Goal: Task Accomplishment & Management: Manage account settings

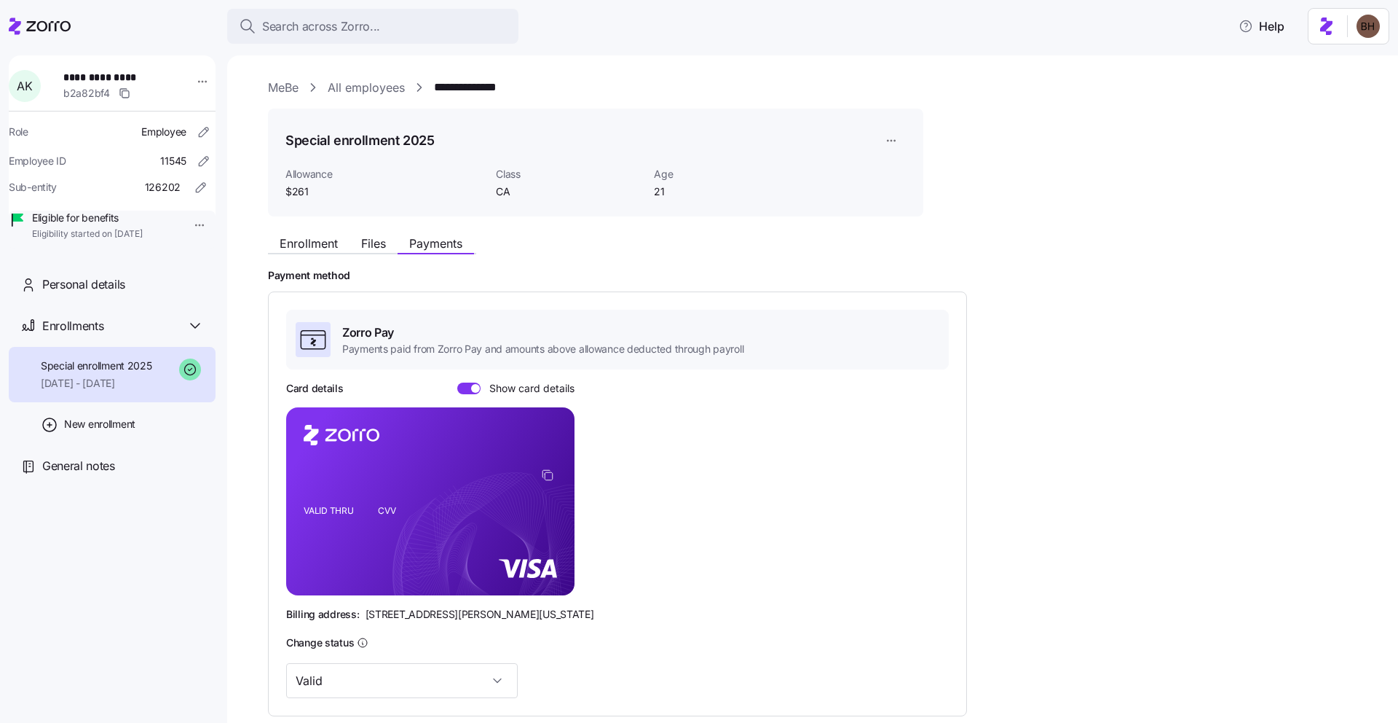
scroll to position [78, 0]
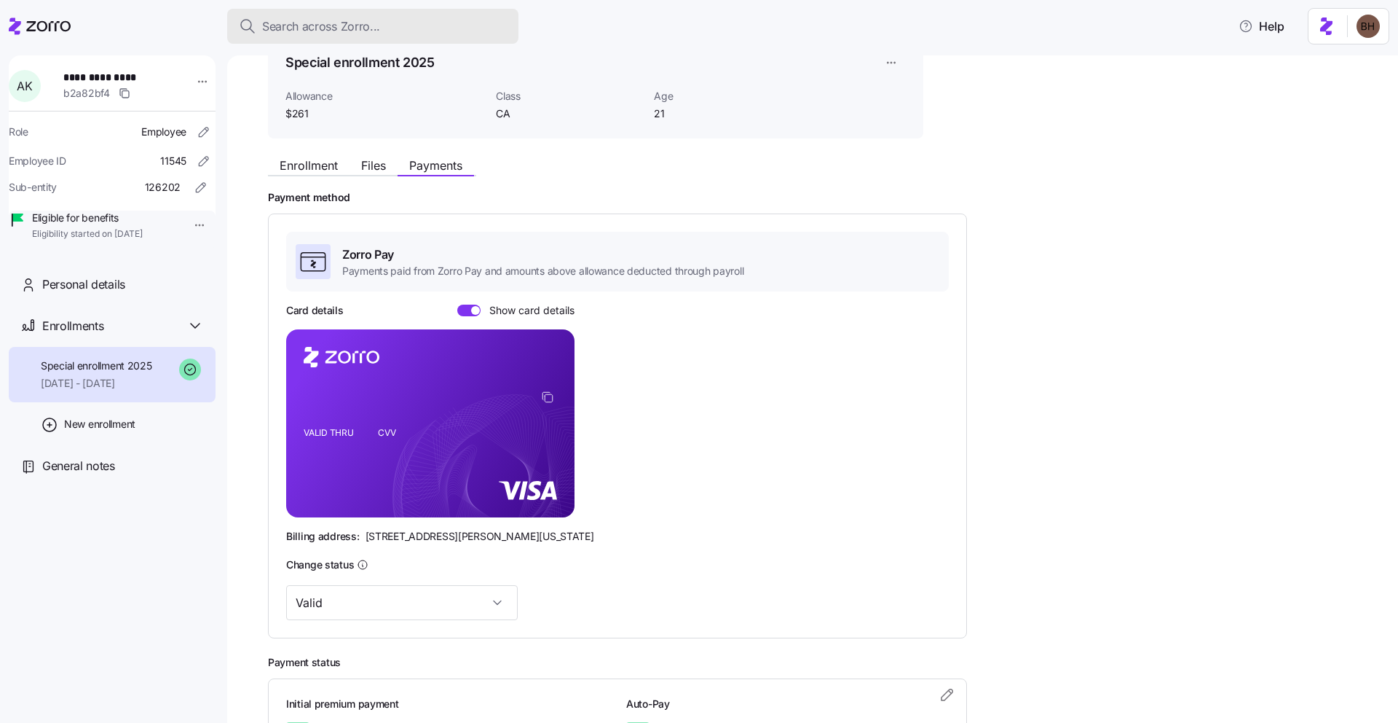
click at [291, 29] on span "Search across Zorro..." at bounding box center [321, 26] width 118 height 18
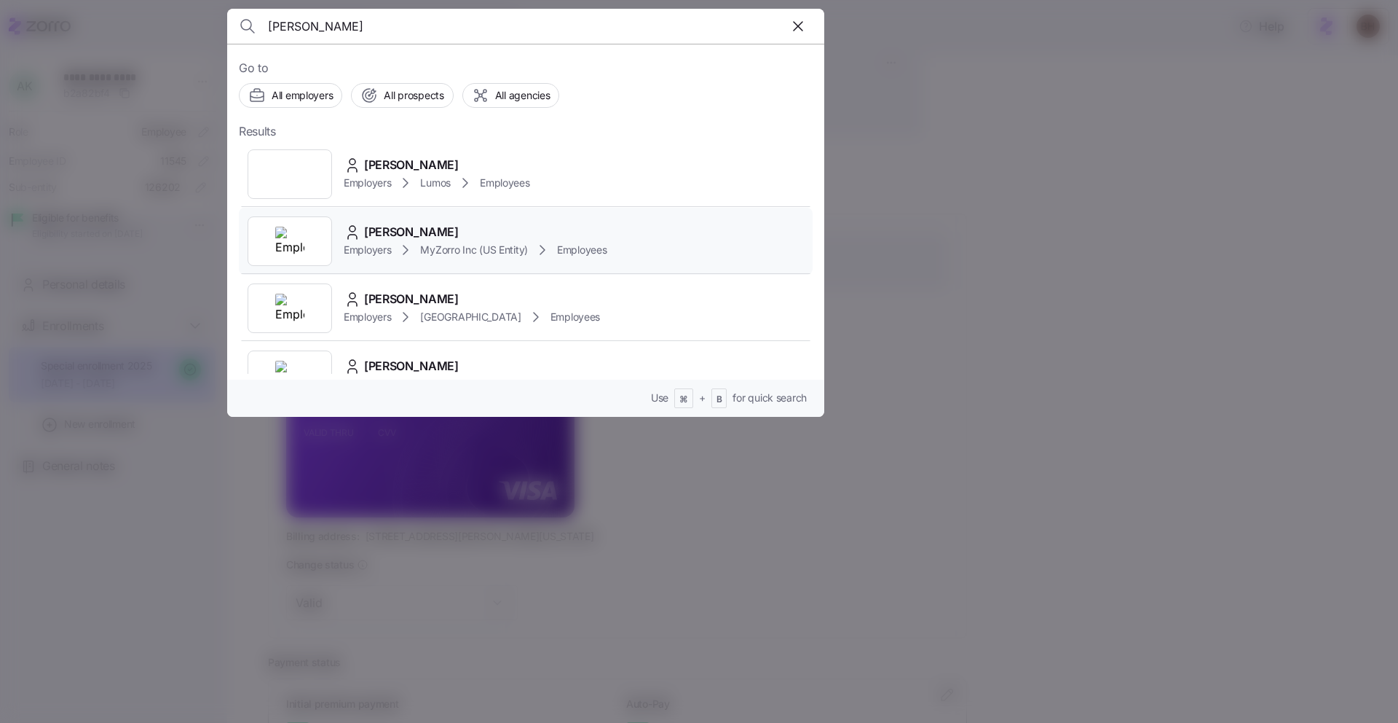
type input "[PERSON_NAME]"
click at [408, 232] on span "[PERSON_NAME]" at bounding box center [411, 232] width 95 height 18
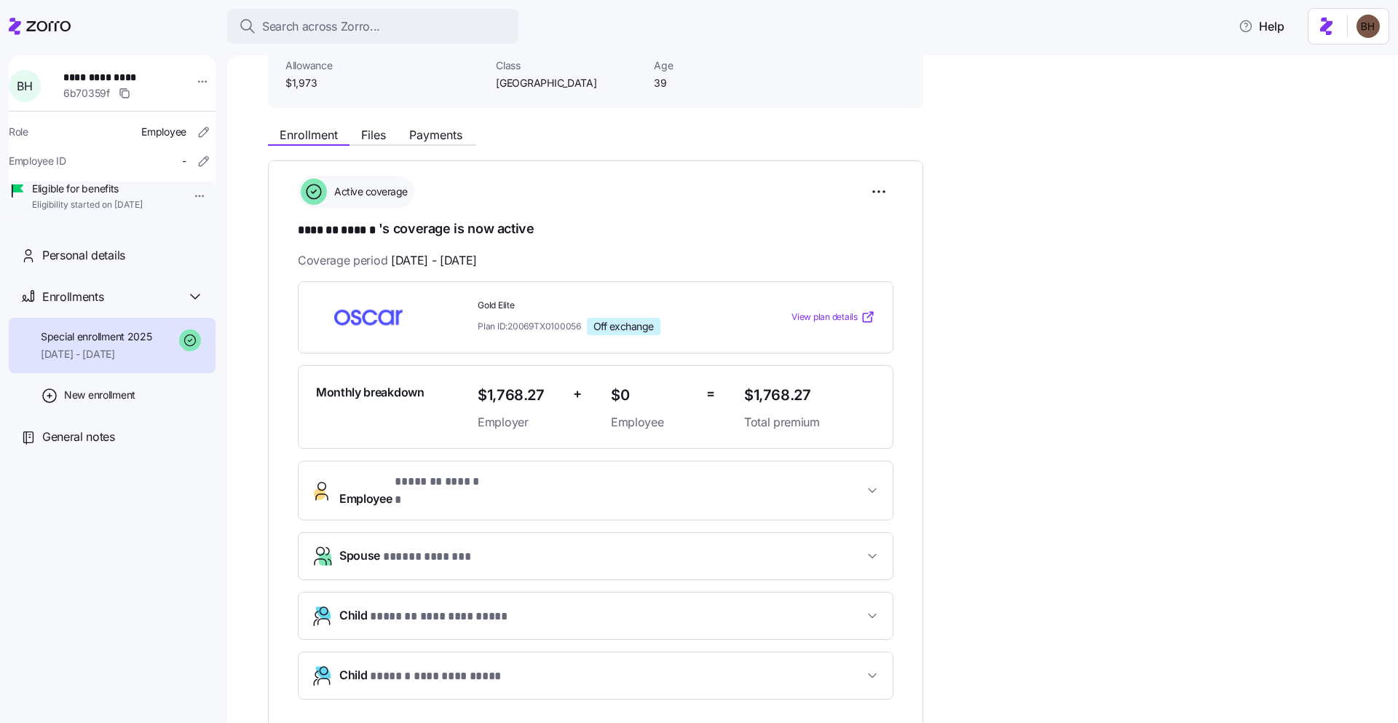
scroll to position [110, 0]
click at [875, 487] on icon "button" at bounding box center [872, 488] width 15 height 15
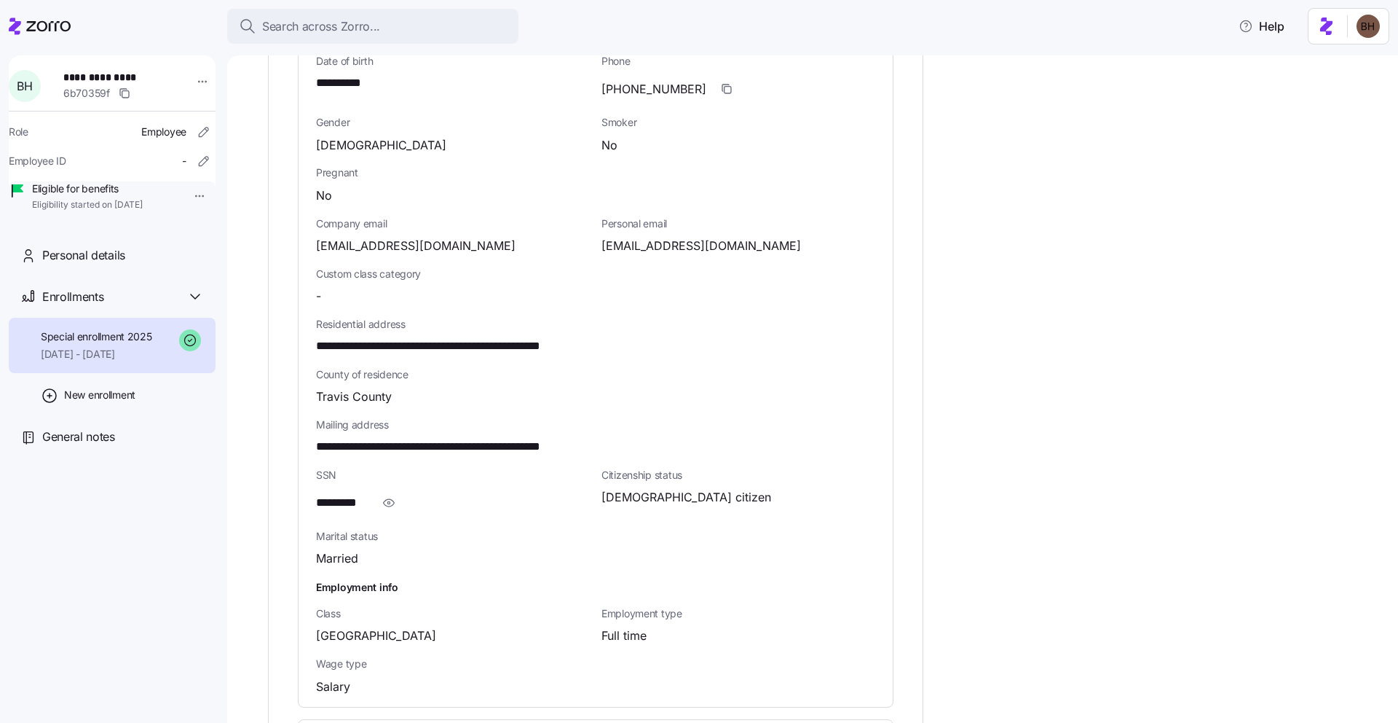
scroll to position [708, 0]
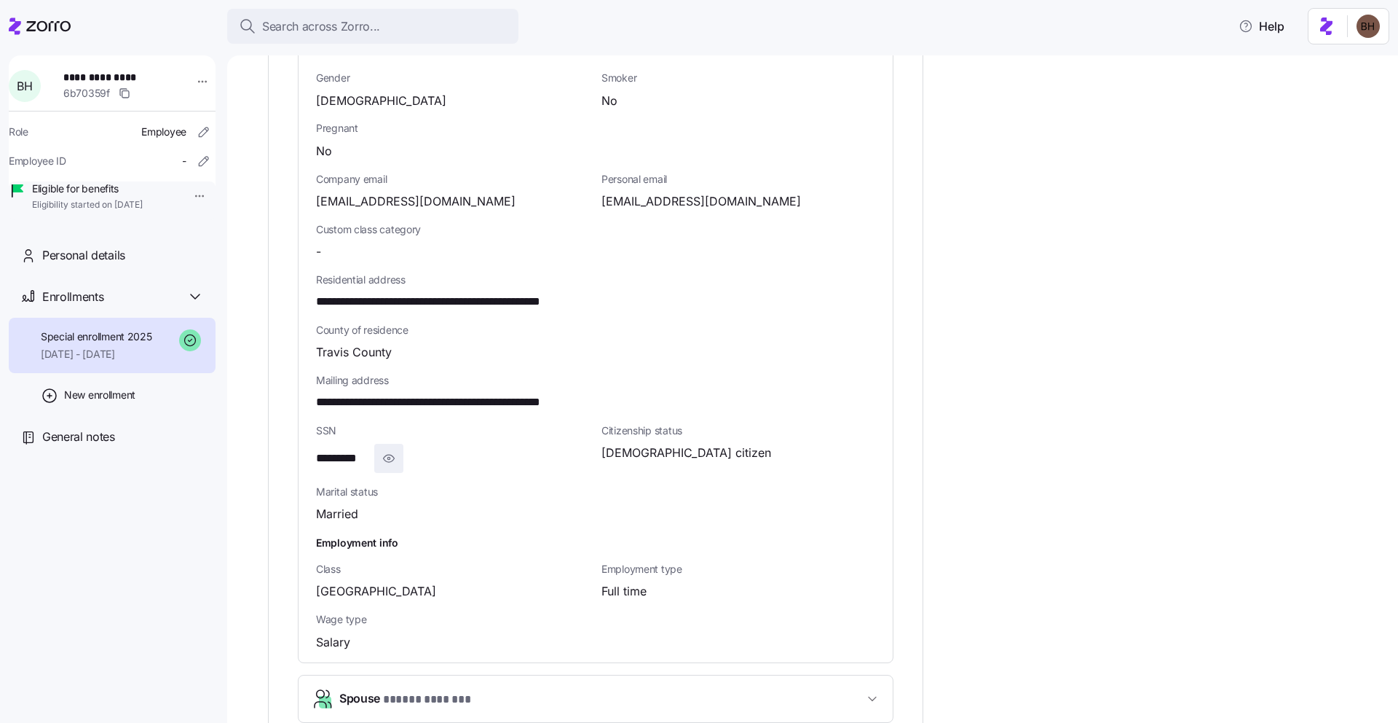
click at [393, 449] on icon "button" at bounding box center [389, 457] width 15 height 17
click at [409, 449] on icon "button" at bounding box center [408, 457] width 15 height 17
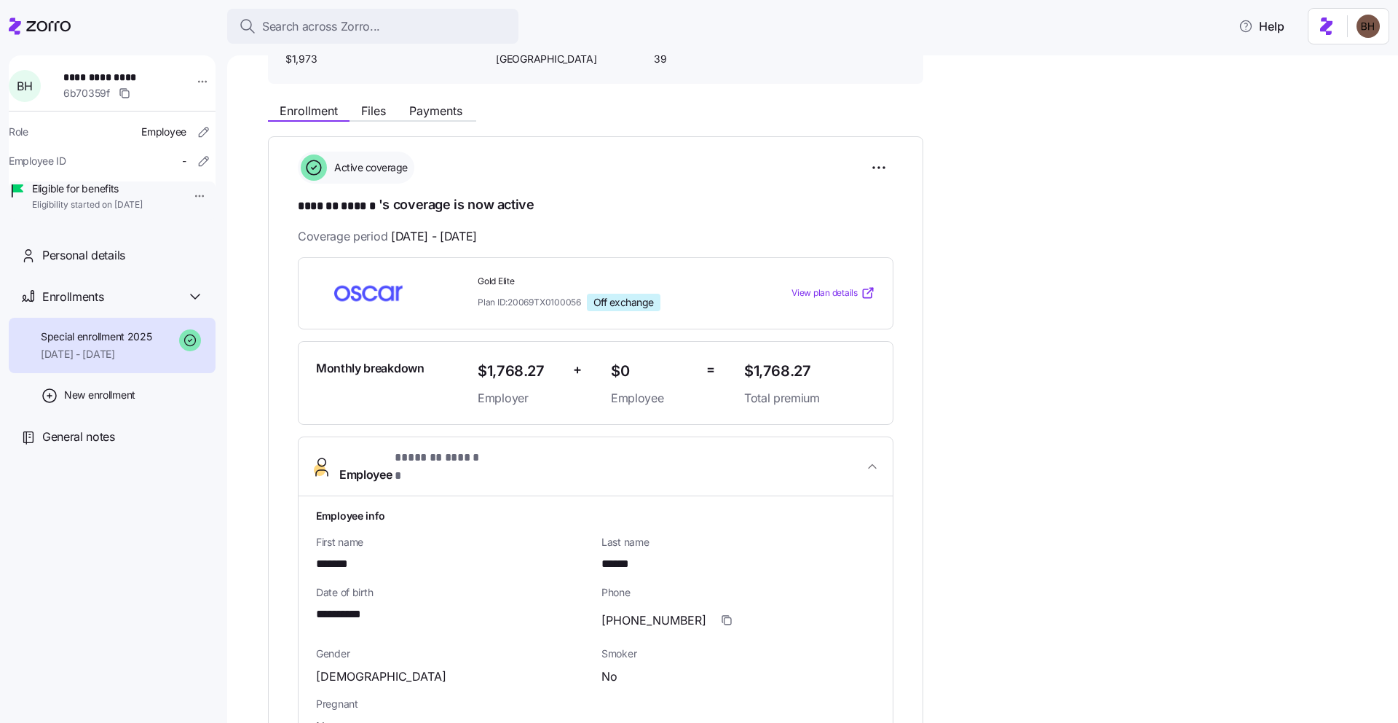
scroll to position [123, 0]
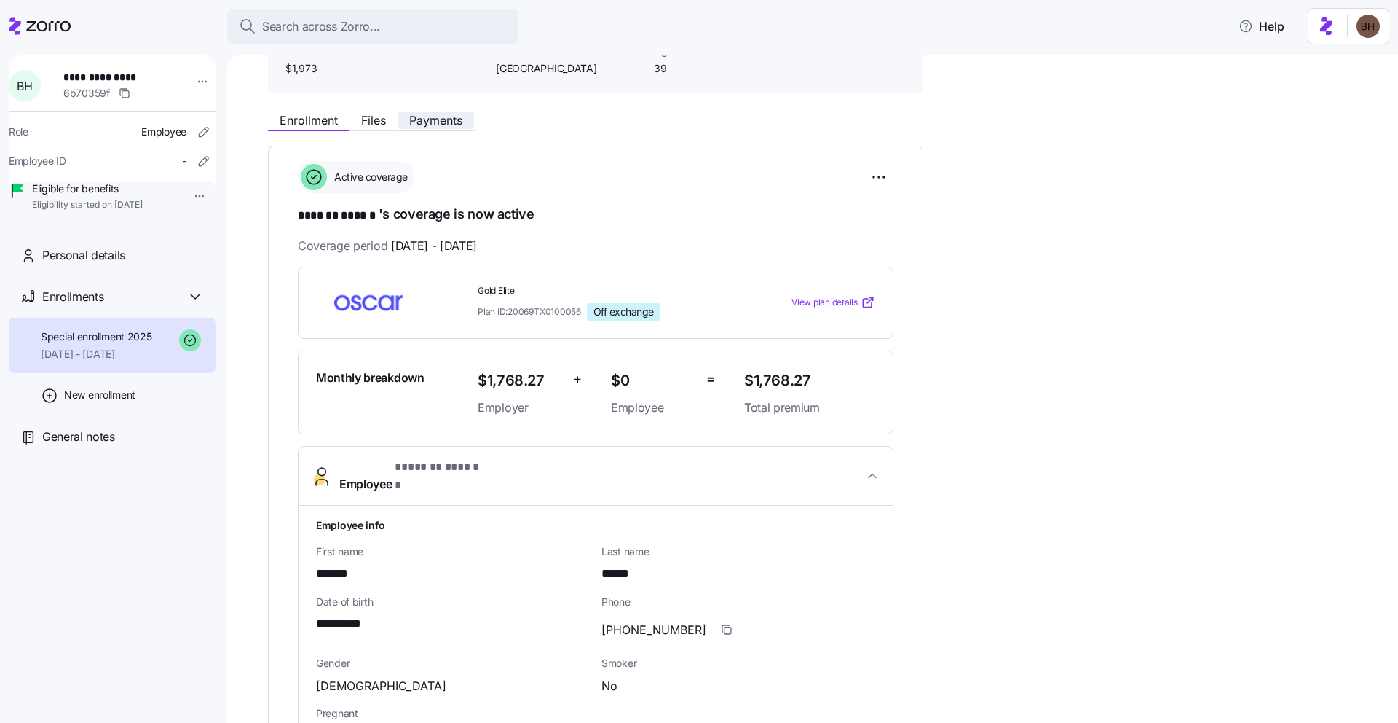
click at [441, 119] on span "Payments" at bounding box center [435, 120] width 53 height 12
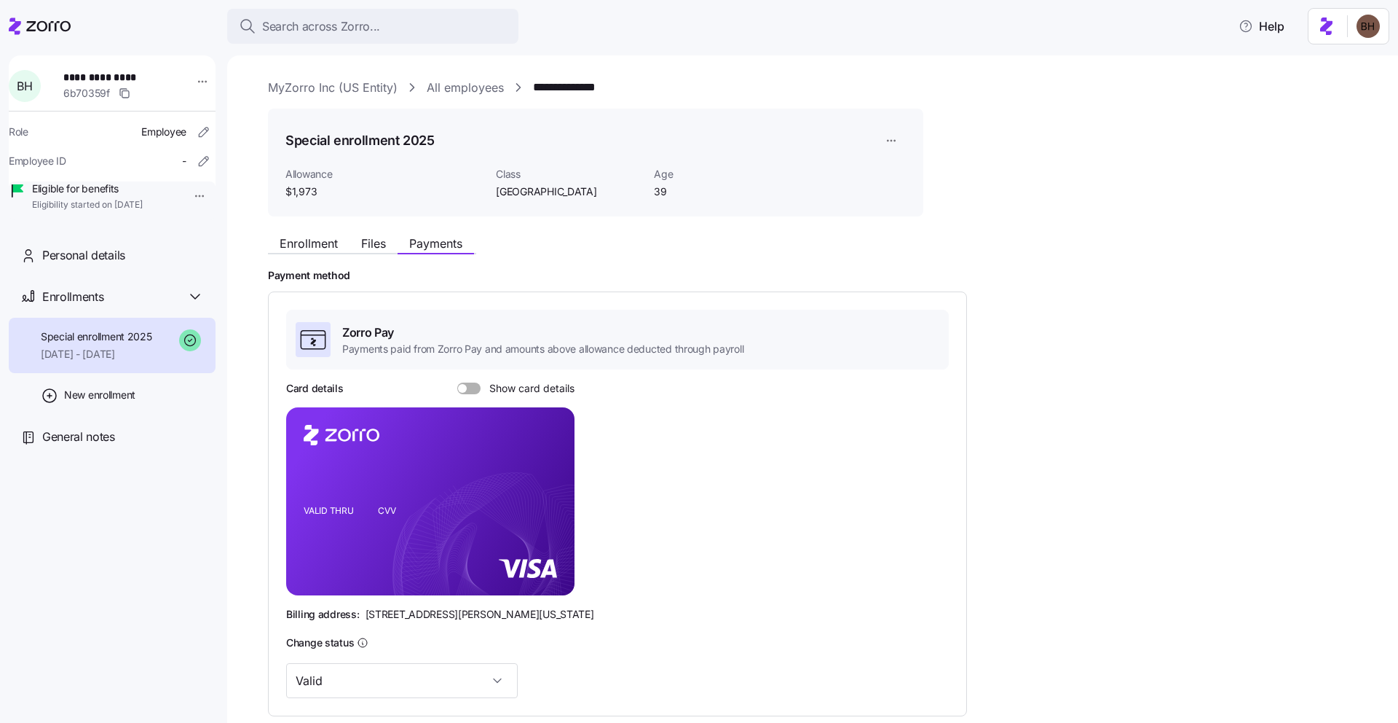
click at [465, 388] on span at bounding box center [462, 388] width 9 height 9
click at [457, 382] on input "Show card details" at bounding box center [457, 382] width 0 height 0
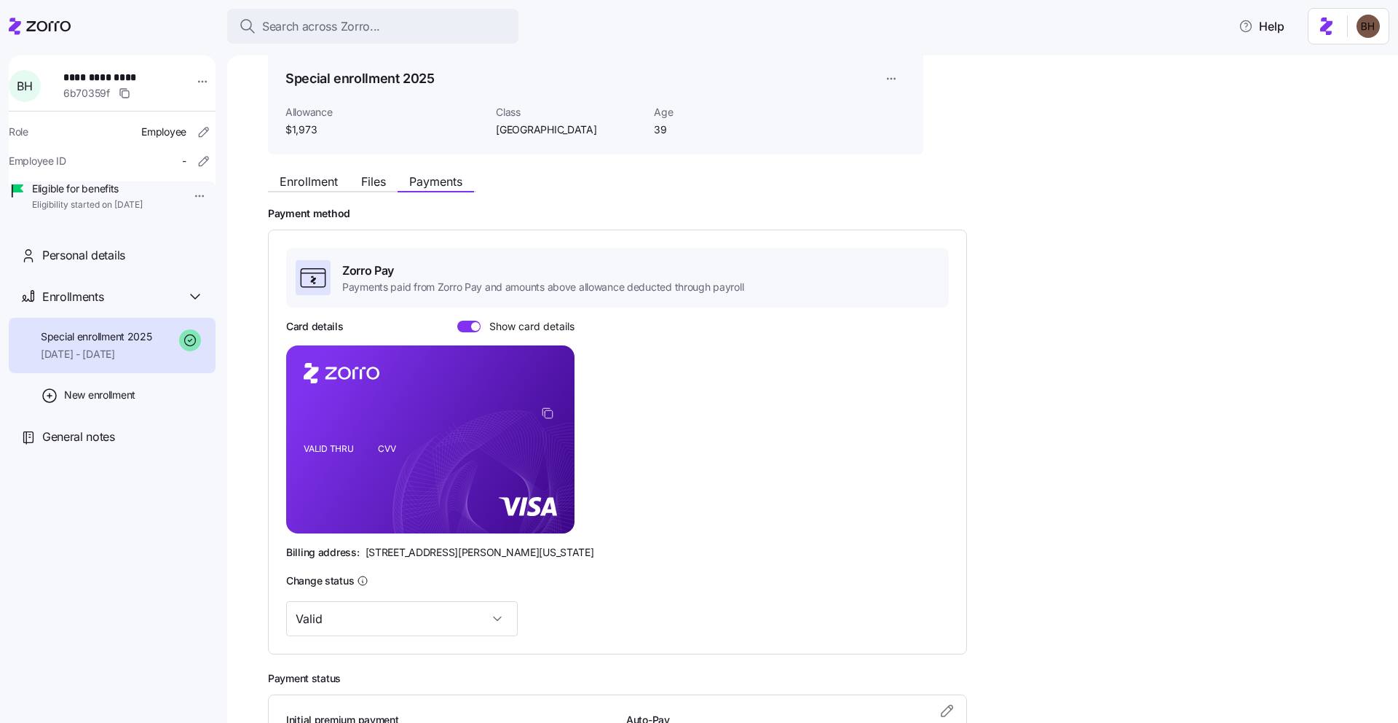
scroll to position [206, 0]
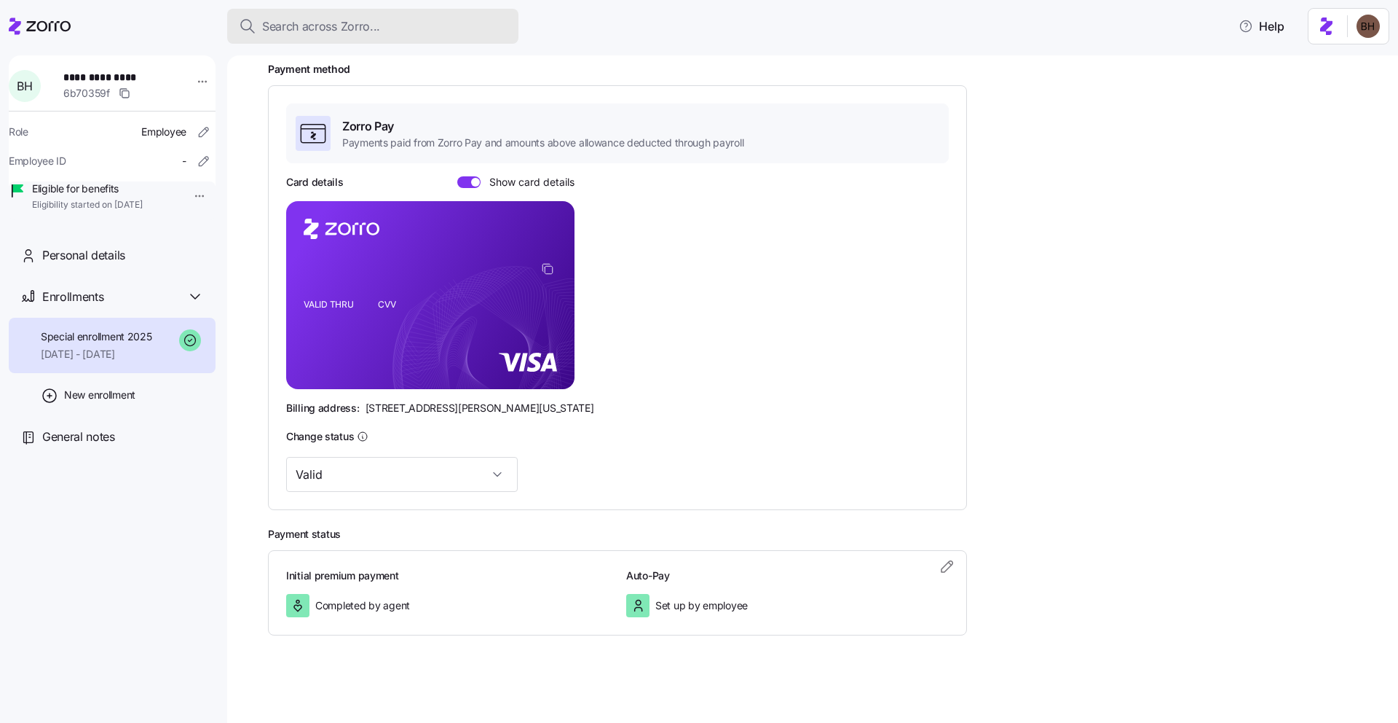
click at [304, 23] on span "Search across Zorro..." at bounding box center [321, 26] width 118 height 18
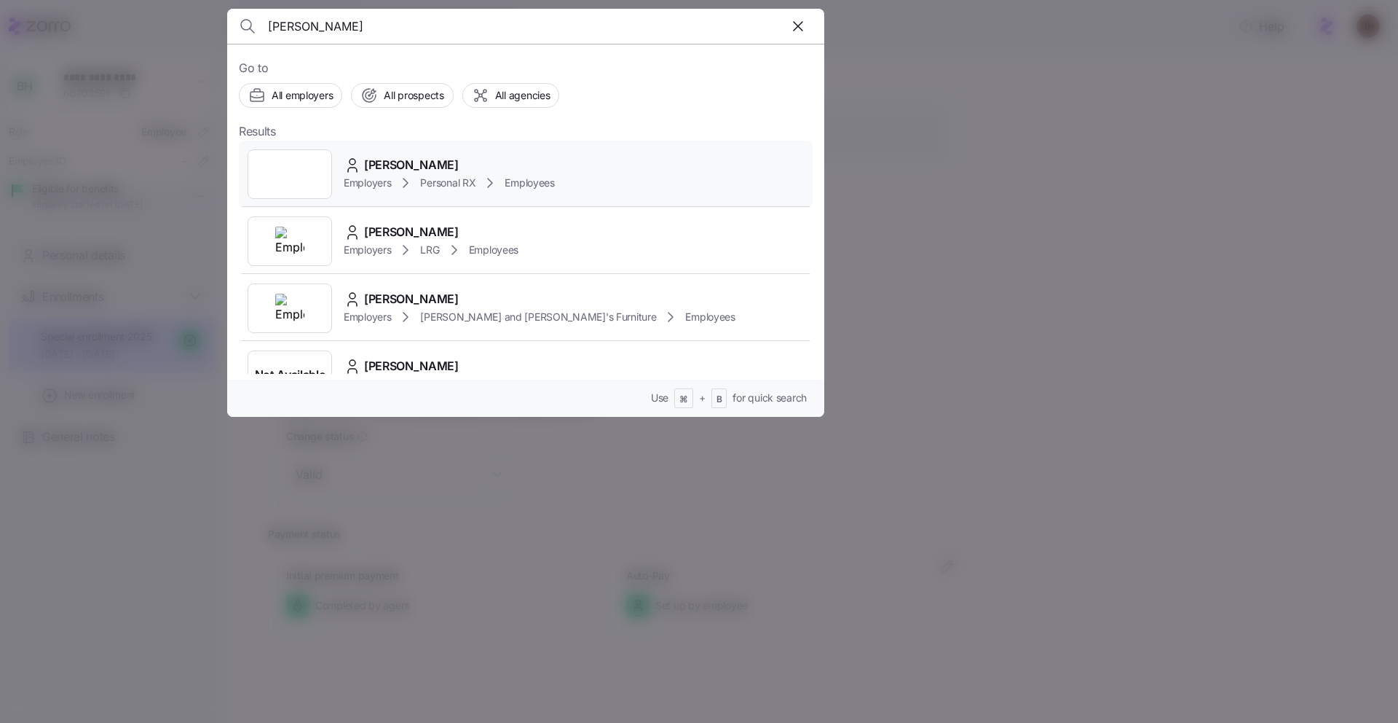
type input "[PERSON_NAME]"
click at [428, 165] on span "[PERSON_NAME]" at bounding box center [411, 165] width 95 height 18
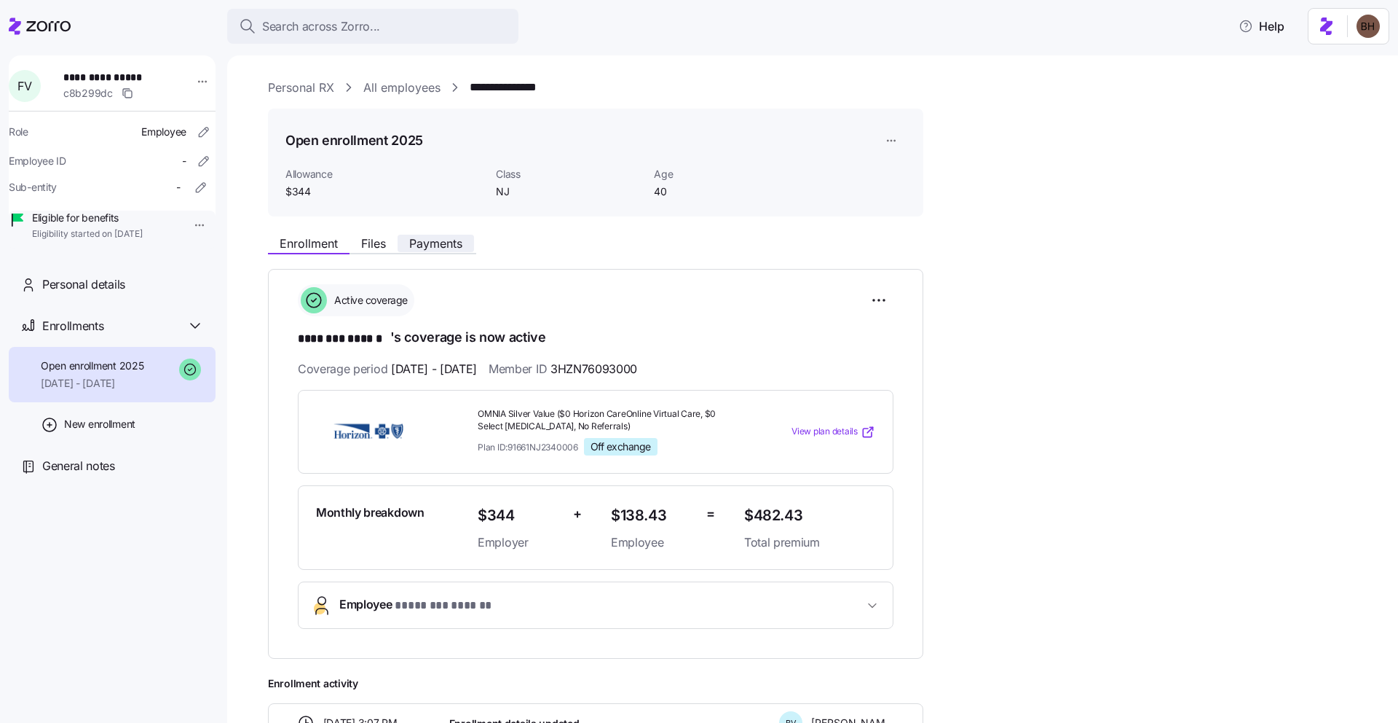
click at [414, 243] on span "Payments" at bounding box center [435, 243] width 53 height 12
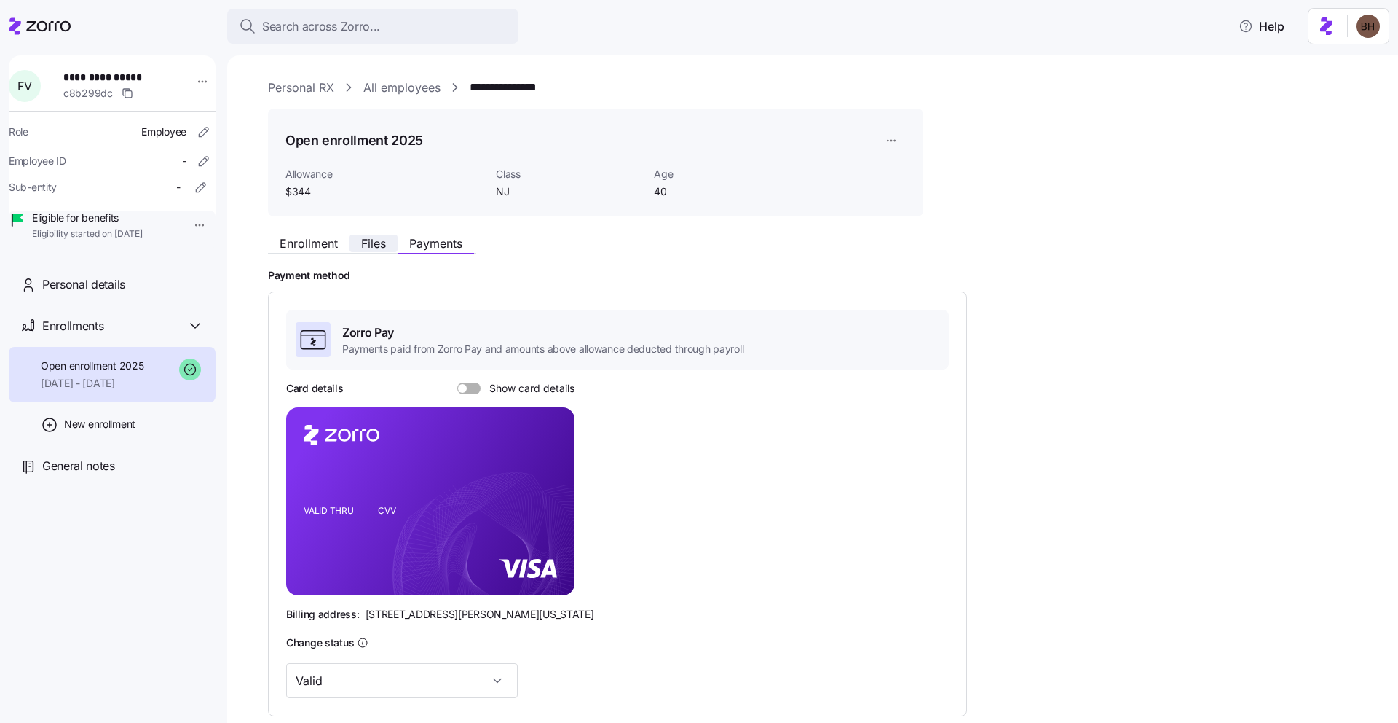
click at [372, 249] on span "Files" at bounding box center [373, 243] width 25 height 12
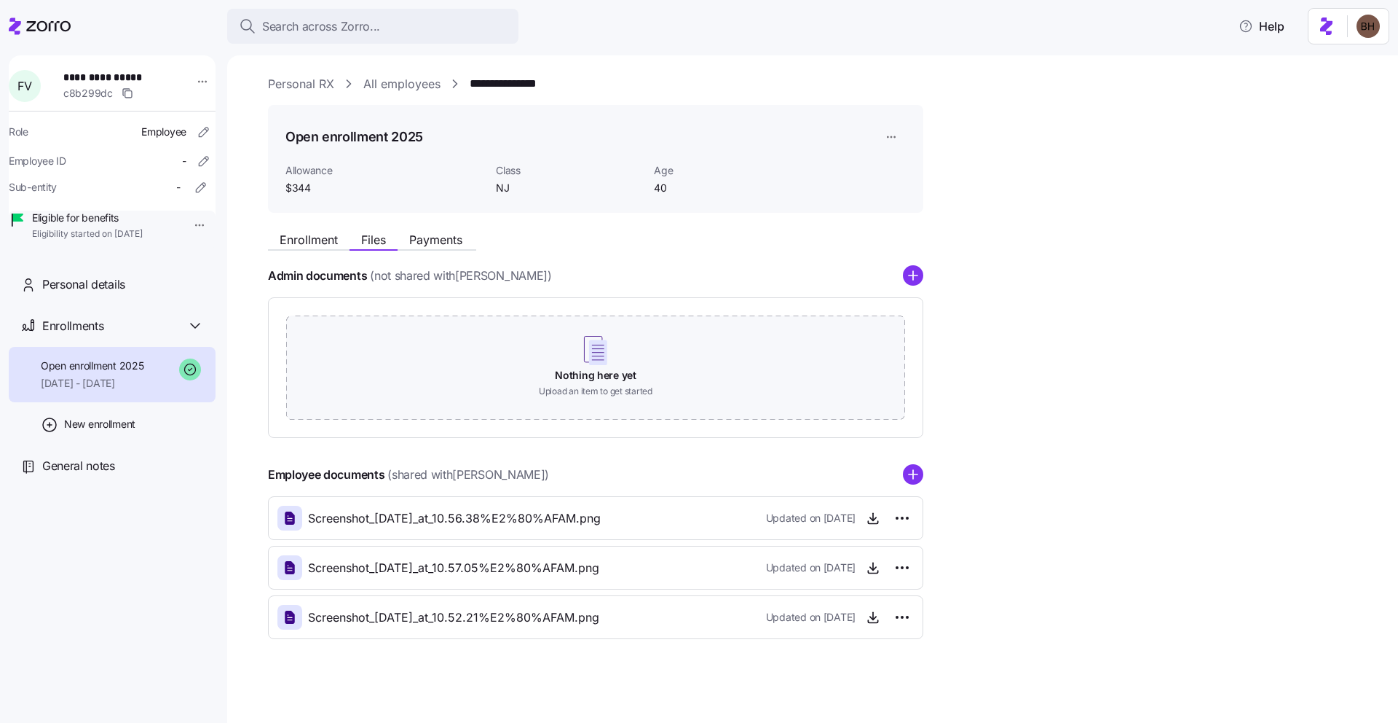
scroll to position [7, 0]
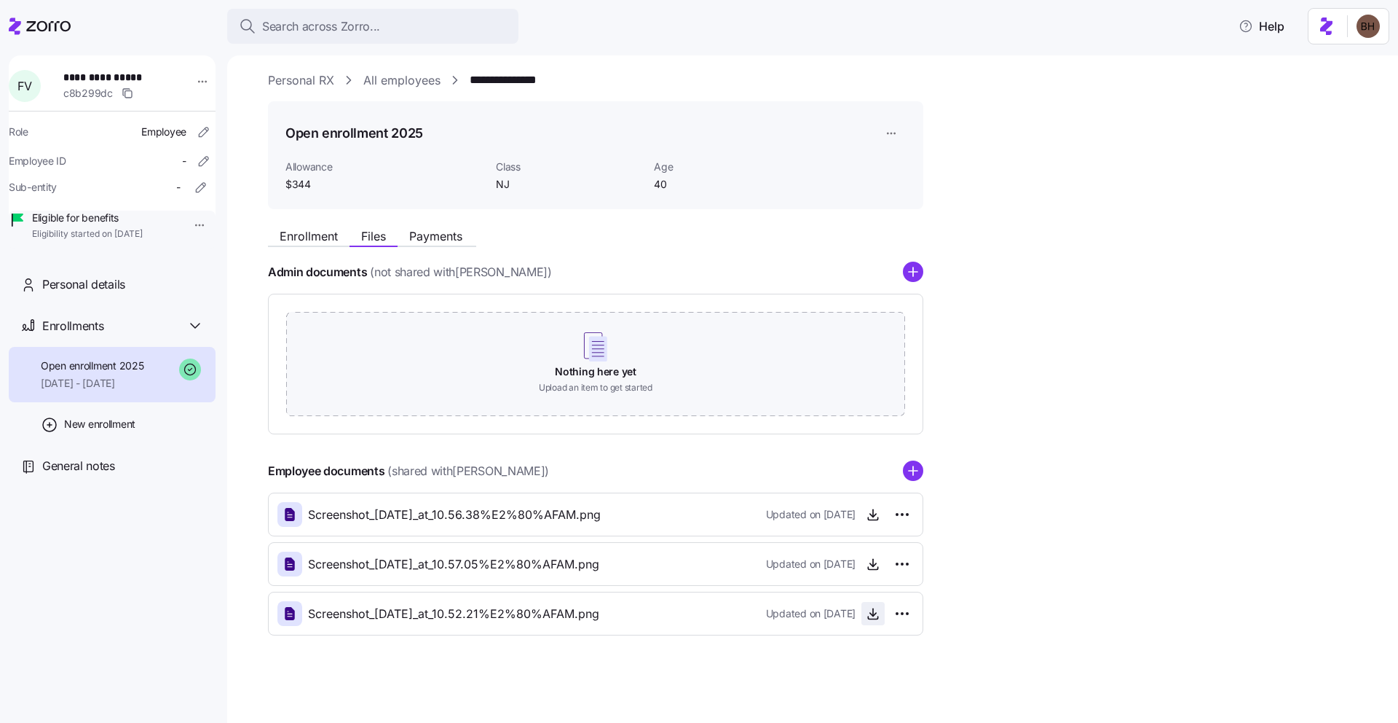
click at [867, 613] on icon "button" at bounding box center [873, 613] width 15 height 15
click at [873, 563] on icon "button" at bounding box center [873, 562] width 0 height 7
click at [874, 517] on icon "button" at bounding box center [873, 514] width 15 height 15
click at [99, 373] on span "Open enrollment 2025" at bounding box center [92, 365] width 103 height 15
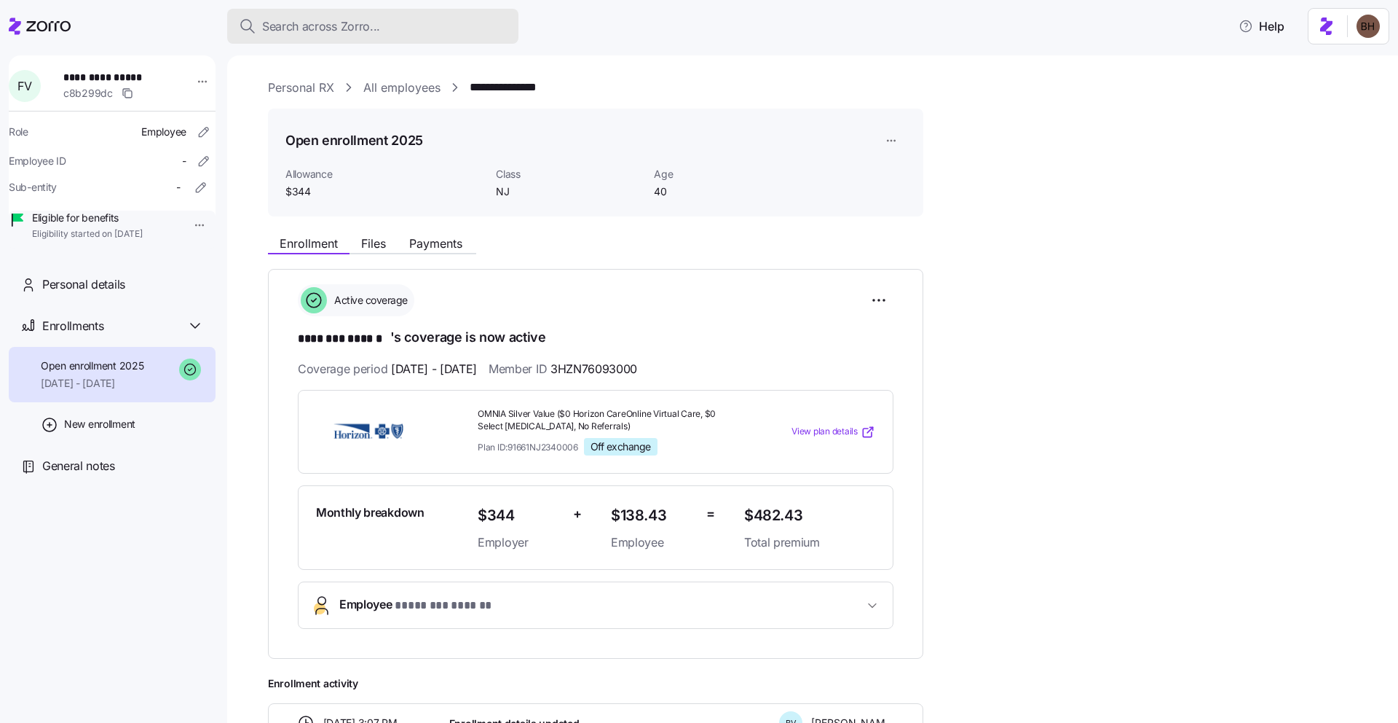
click at [374, 29] on span "Search across Zorro..." at bounding box center [321, 26] width 118 height 18
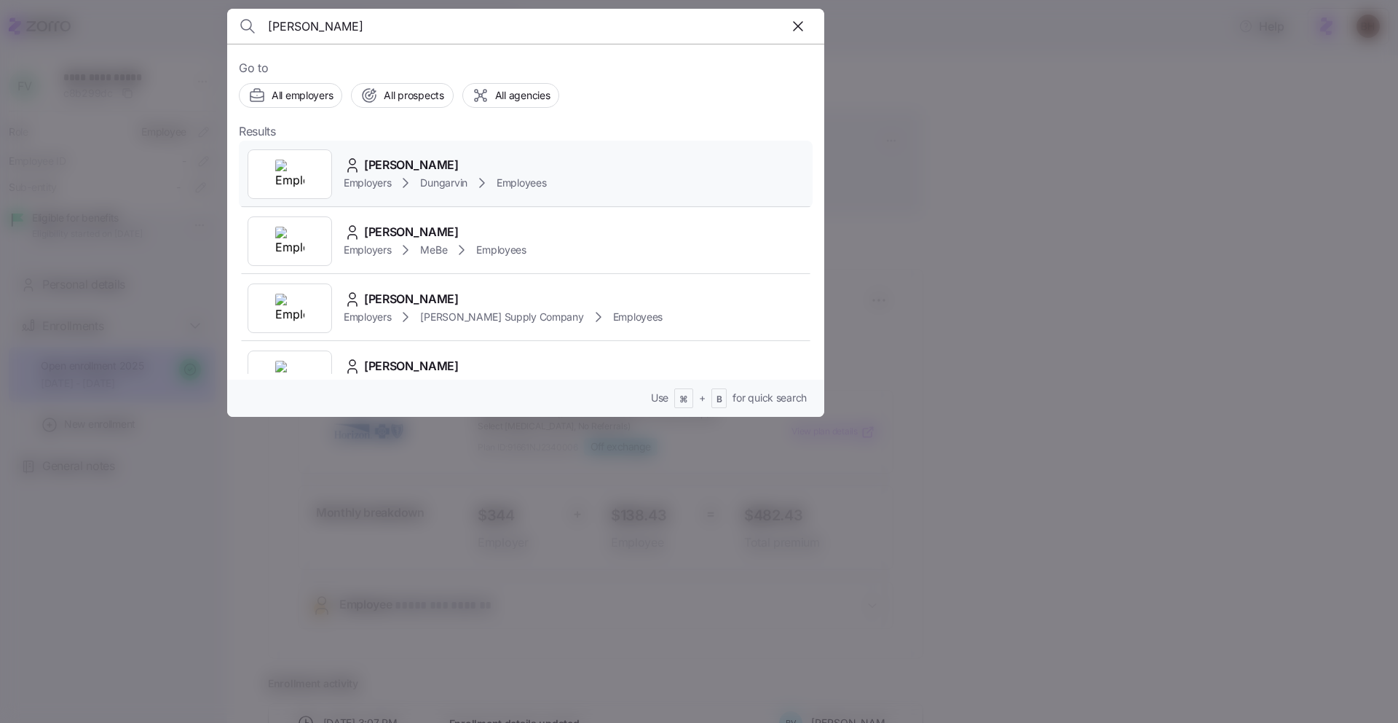
type input "[PERSON_NAME]"
click at [410, 168] on span "[PERSON_NAME]" at bounding box center [411, 165] width 95 height 18
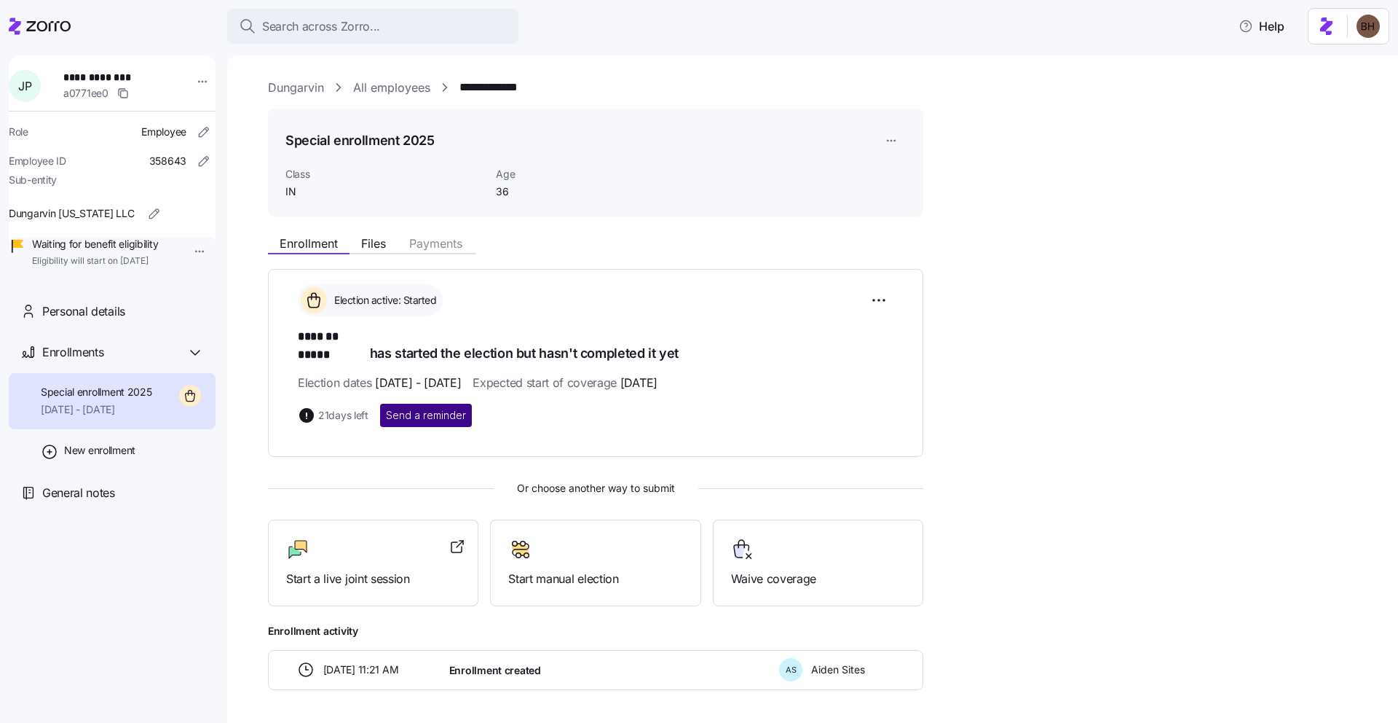
click at [408, 408] on span "Send a reminder" at bounding box center [426, 415] width 80 height 15
click at [409, 31] on div "Search across Zorro..." at bounding box center [373, 26] width 268 height 18
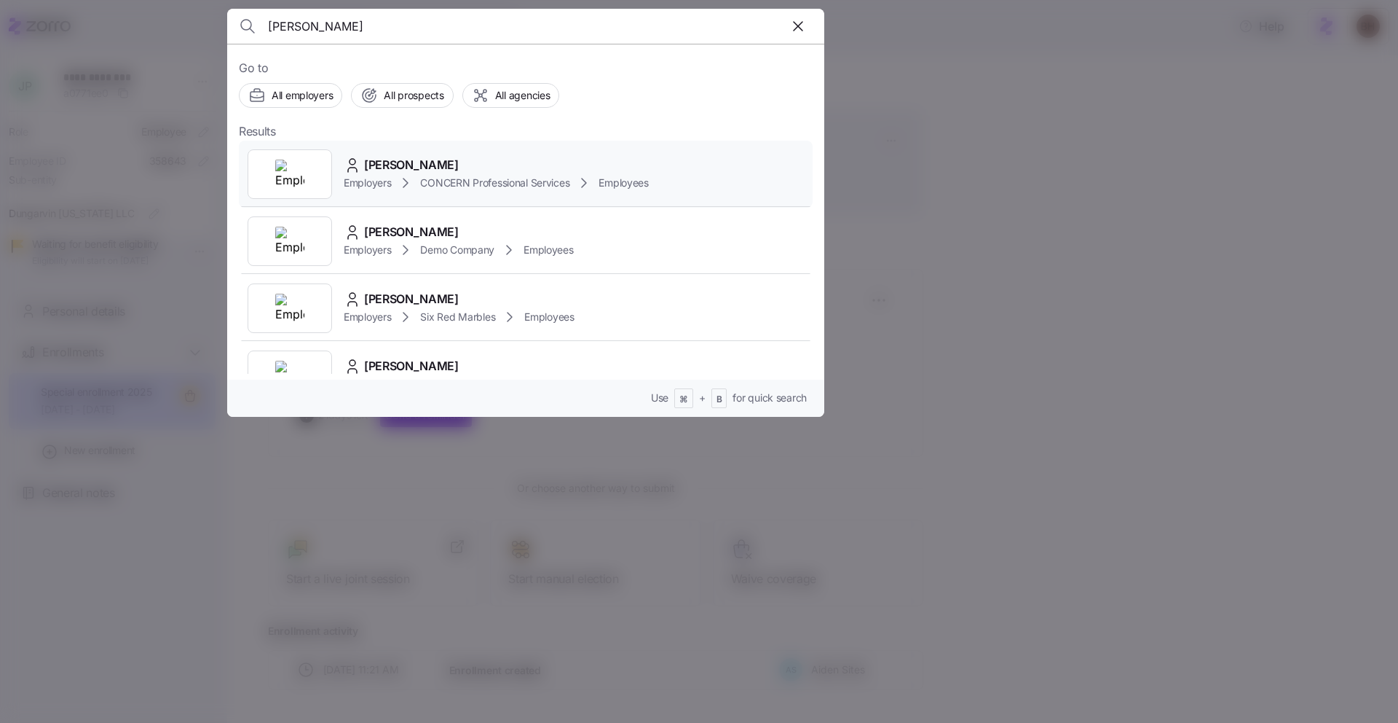
type input "[PERSON_NAME]"
click at [382, 170] on span "[PERSON_NAME]" at bounding box center [411, 165] width 95 height 18
